Goal: Obtain resource: Download file/media

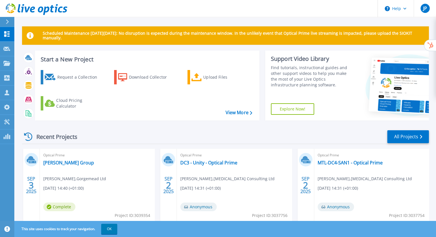
scroll to position [63, 0]
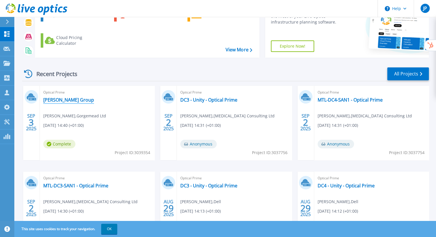
click at [65, 100] on link "[PERSON_NAME] Group" at bounding box center [68, 100] width 51 height 6
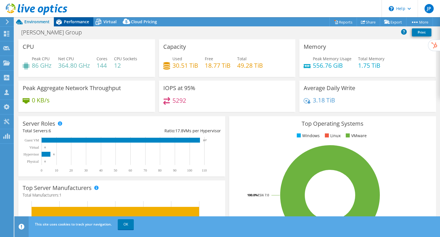
click at [79, 21] on span "Performance" at bounding box center [76, 21] width 25 height 5
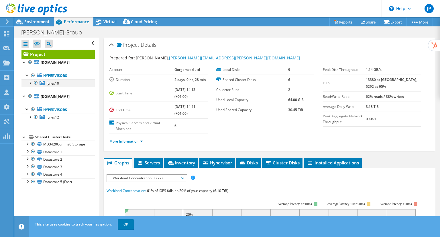
click at [30, 80] on div at bounding box center [30, 82] width 6 height 6
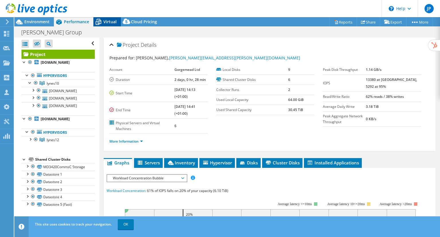
click at [109, 20] on span "Virtual" at bounding box center [110, 21] width 13 height 5
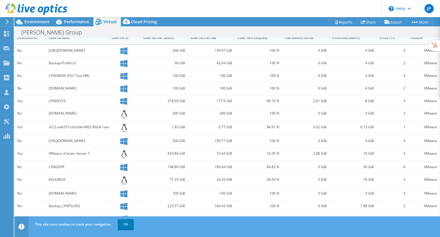
scroll to position [136, 0]
click at [399, 20] on link "Export" at bounding box center [393, 21] width 27 height 9
click at [345, 21] on link "Reports" at bounding box center [344, 21] width 28 height 9
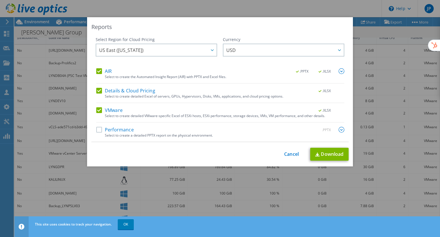
click at [123, 133] on div "Select to create a detailed PPTX report on the physical environment." at bounding box center [225, 135] width 240 height 4
click at [123, 129] on label "Performance" at bounding box center [115, 130] width 38 height 6
click at [0, 0] on input "Performance" at bounding box center [0, 0] width 0 height 0
click at [285, 56] on div "USD ARS AUD BRL CAD CHF CLP CNY DKK EUR GBP HKD HUF INR JPY MXN MYR NOK NZD PEN…" at bounding box center [284, 51] width 122 height 14
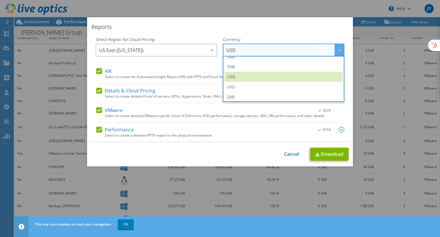
scroll to position [208, 0]
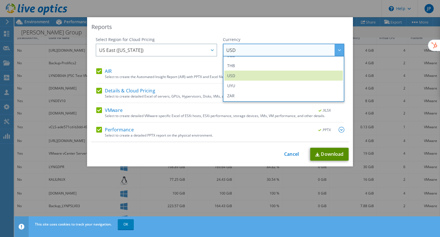
click at [325, 154] on link "Download" at bounding box center [330, 154] width 38 height 13
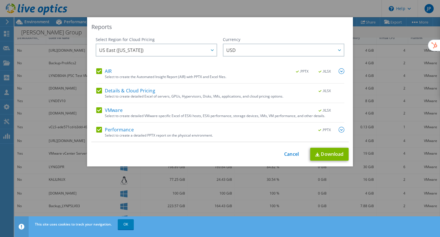
click at [310, 0] on div "Reports Select Region for Cloud Pricing Asia Pacific ([GEOGRAPHIC_DATA]) [GEOGR…" at bounding box center [220, 118] width 440 height 237
